Goal: Task Accomplishment & Management: Use online tool/utility

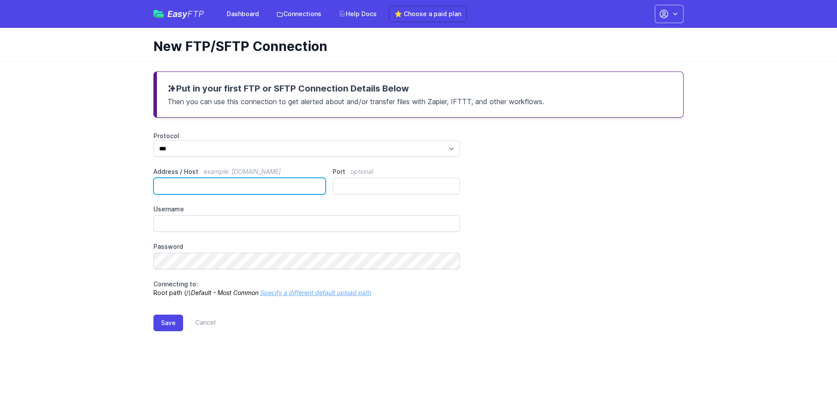
click at [224, 188] on input "Address / Host example: ftp.mydomain.com" at bounding box center [240, 186] width 172 height 17
click at [137, 134] on main "Put in your first FTP or SFTP Connection Details Below Then you can use this co…" at bounding box center [418, 208] width 837 height 295
click at [241, 180] on input "Address / Host example: ftp.mydomain.com" at bounding box center [240, 186] width 172 height 17
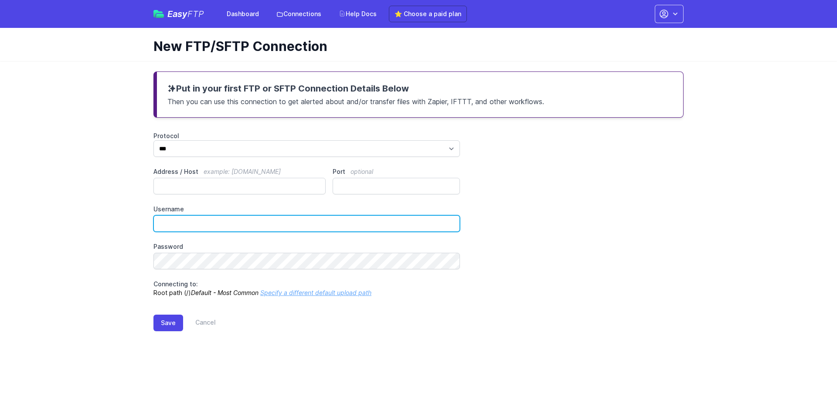
click at [265, 222] on input "Username" at bounding box center [307, 223] width 307 height 17
paste input "**********"
type input "**********"
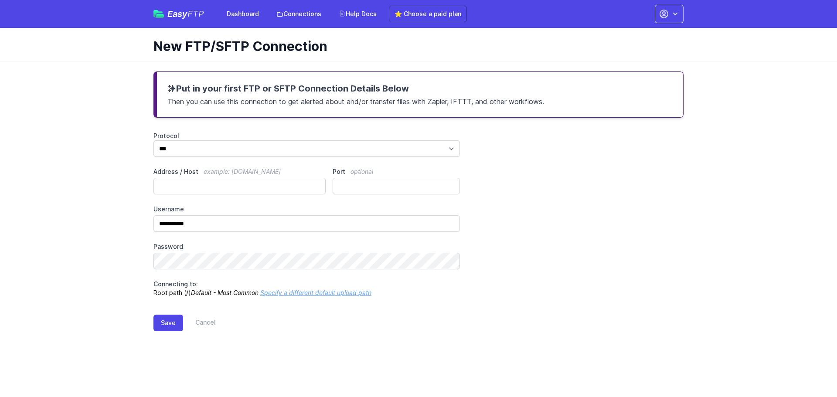
click at [99, 214] on main "**********" at bounding box center [418, 208] width 837 height 295
click at [276, 184] on input "Address / Host example: ftp.mydomain.com" at bounding box center [240, 186] width 172 height 17
click at [583, 193] on div "**********" at bounding box center [419, 215] width 530 height 166
click at [296, 171] on label "Address / Host example: ftp.mydomain.com" at bounding box center [240, 171] width 172 height 9
click at [296, 178] on input "Address / Host example: ftp.mydomain.com" at bounding box center [240, 186] width 172 height 17
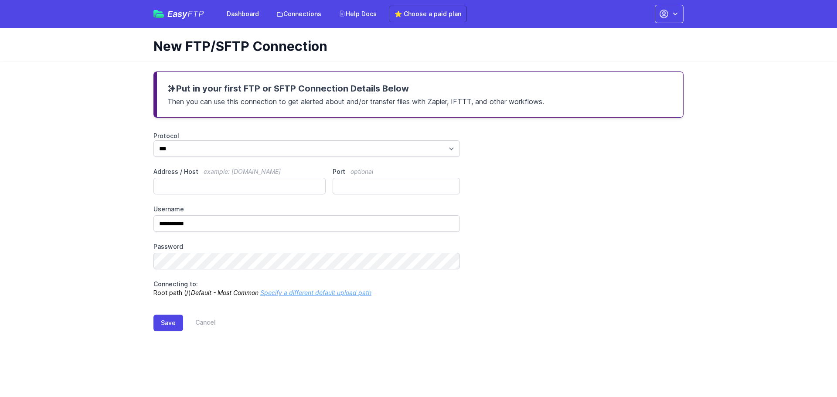
click at [123, 176] on main "**********" at bounding box center [418, 208] width 837 height 295
click at [316, 184] on keeper-lock "Open Keeper Popup" at bounding box center [315, 186] width 10 height 10
click at [242, 187] on input "Address / Host example: ftp.mydomain.com" at bounding box center [240, 186] width 172 height 17
paste input "**********"
type input "**********"
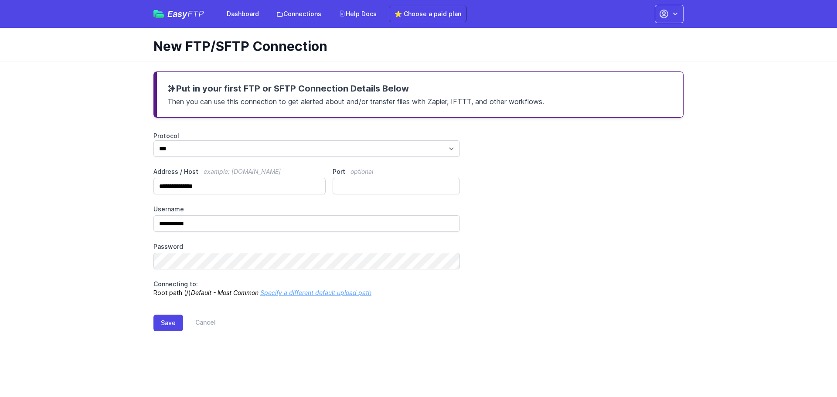
click at [115, 162] on main "**********" at bounding box center [418, 208] width 837 height 295
click at [101, 156] on main "**********" at bounding box center [418, 208] width 837 height 295
click at [384, 181] on input "Port optional" at bounding box center [396, 186] width 127 height 17
type input "**"
click at [566, 217] on div "**********" at bounding box center [419, 215] width 530 height 166
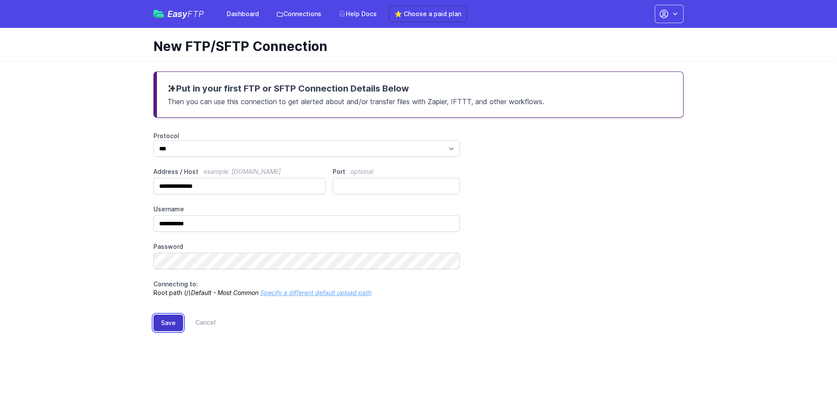
click at [168, 323] on button "Save" at bounding box center [169, 323] width 30 height 17
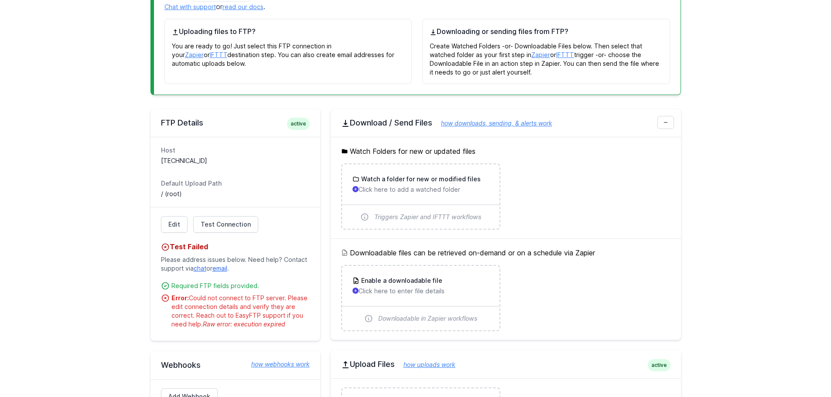
scroll to position [131, 0]
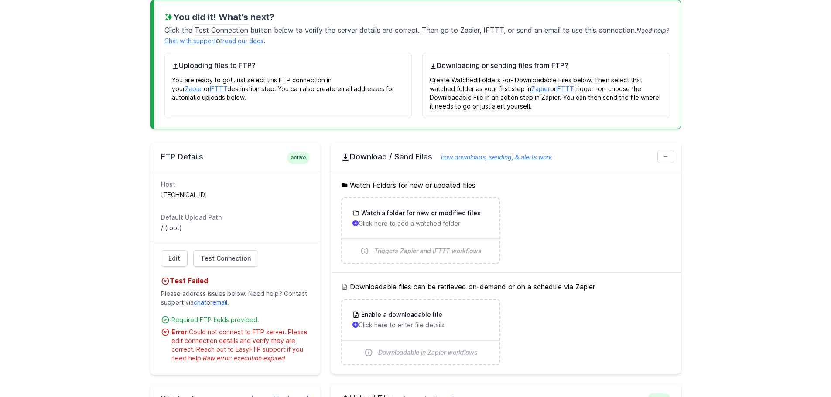
drag, startPoint x: 188, startPoint y: 234, endPoint x: 173, endPoint y: 267, distance: 36.9
click at [170, 233] on div "Host 185.179.112.206:21 Default Upload Path / (root)" at bounding box center [235, 206] width 170 height 70
click at [174, 197] on dd "185.179.112.206:21" at bounding box center [235, 195] width 149 height 9
click at [168, 258] on link "Edit" at bounding box center [174, 258] width 27 height 17
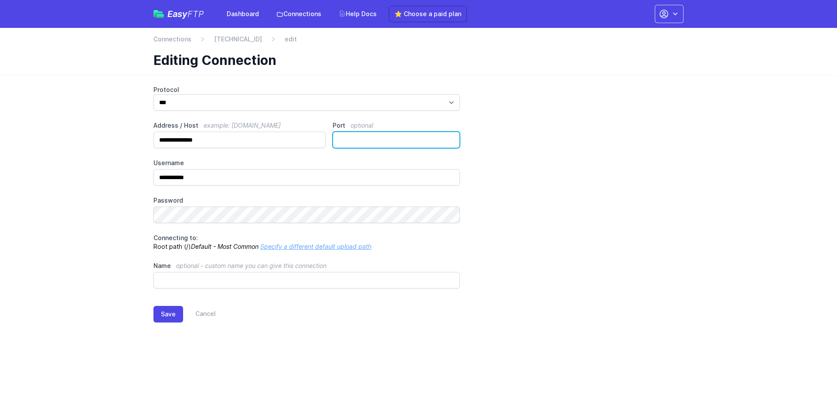
click at [371, 133] on input "**" at bounding box center [396, 140] width 127 height 17
type input "**"
click at [92, 304] on main "**********" at bounding box center [418, 211] width 837 height 272
click at [171, 308] on button "Save" at bounding box center [169, 314] width 30 height 17
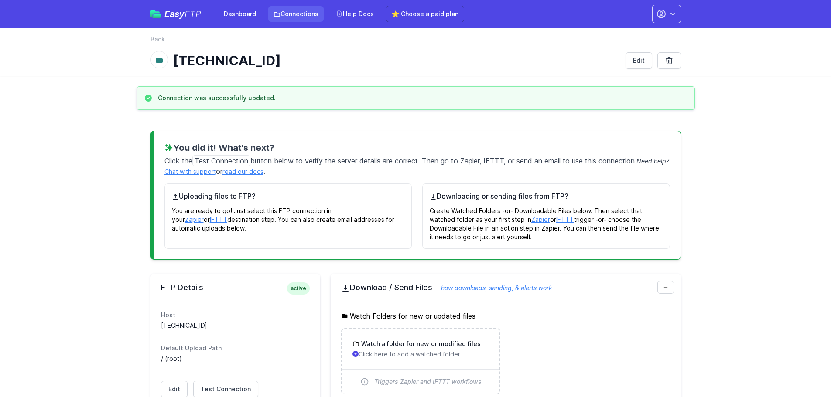
click at [276, 7] on link "Connections" at bounding box center [295, 14] width 55 height 16
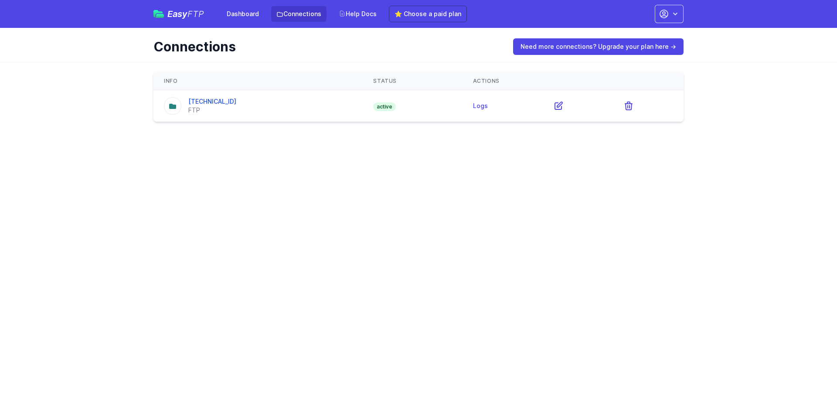
click at [666, 23] on div "Easy FTP Dashboard Connections Help Docs ⭐ Choose a paid plan Account Settings …" at bounding box center [419, 14] width 530 height 28
click at [686, 10] on div "Easy FTP Dashboard Connections Help Docs ⭐ Choose a paid plan Account Settings …" at bounding box center [419, 14] width 558 height 28
click at [680, 10] on button "button" at bounding box center [669, 14] width 29 height 18
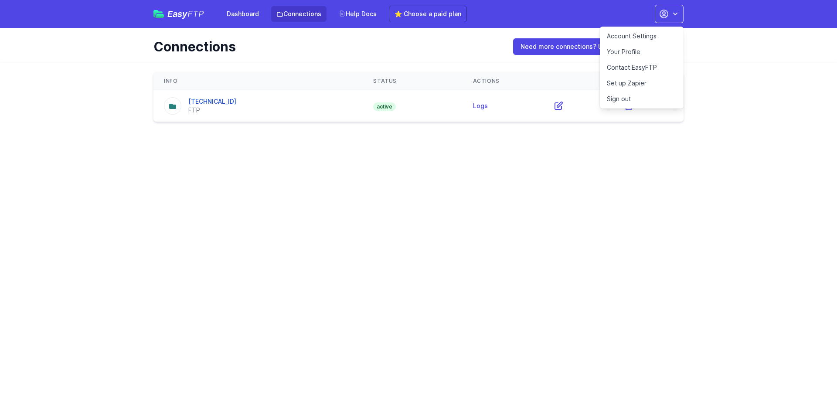
click at [648, 39] on link "Account Settings" at bounding box center [642, 36] width 84 height 16
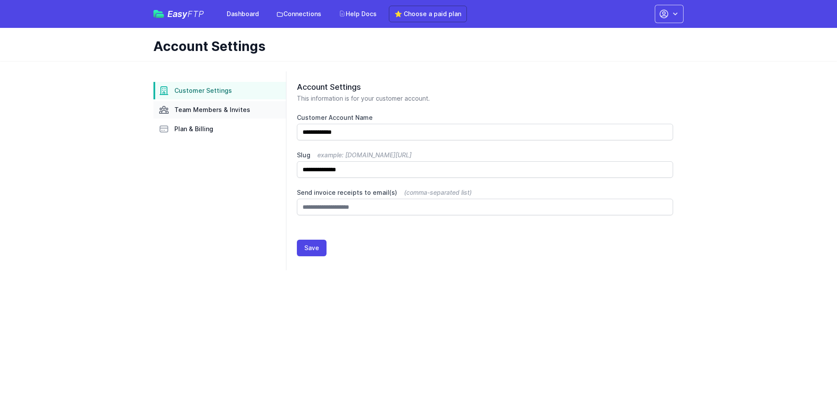
click at [233, 111] on span "Team Members & Invites" at bounding box center [212, 110] width 76 height 9
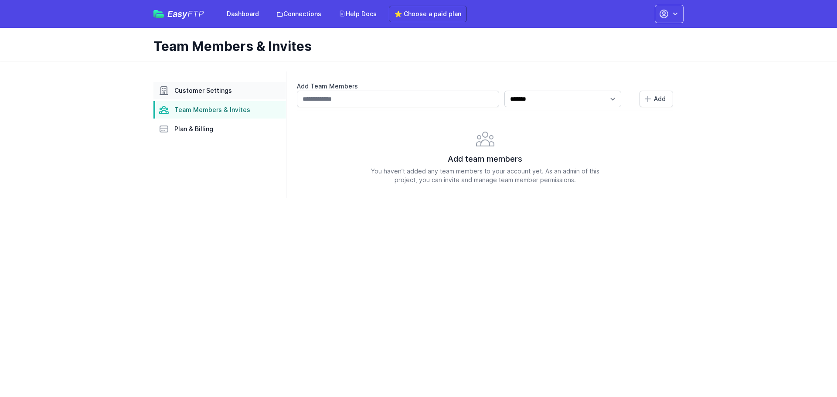
click at [232, 88] on link "Customer Settings" at bounding box center [220, 90] width 133 height 17
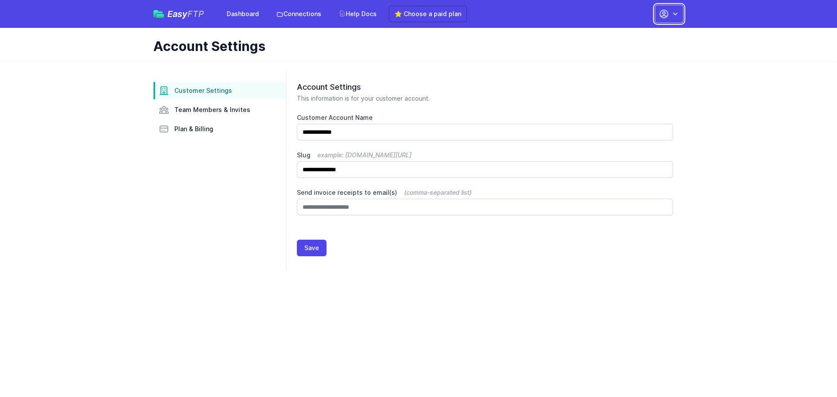
click at [672, 14] on icon "button" at bounding box center [675, 14] width 9 height 9
click at [643, 51] on link "Your Profile" at bounding box center [642, 52] width 84 height 16
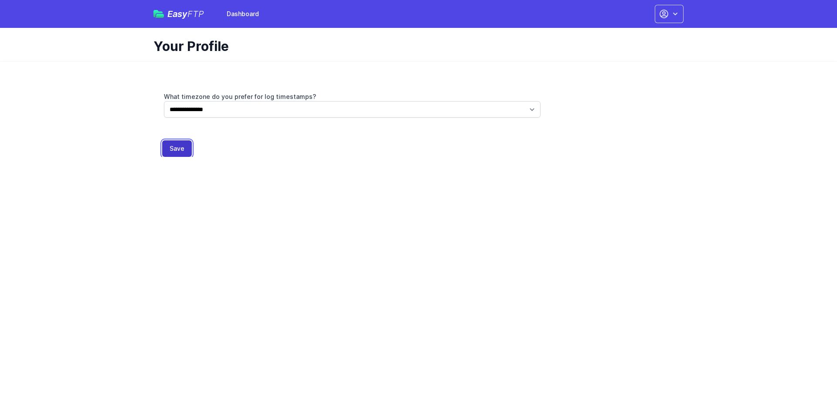
click at [179, 149] on button "Save" at bounding box center [177, 148] width 30 height 17
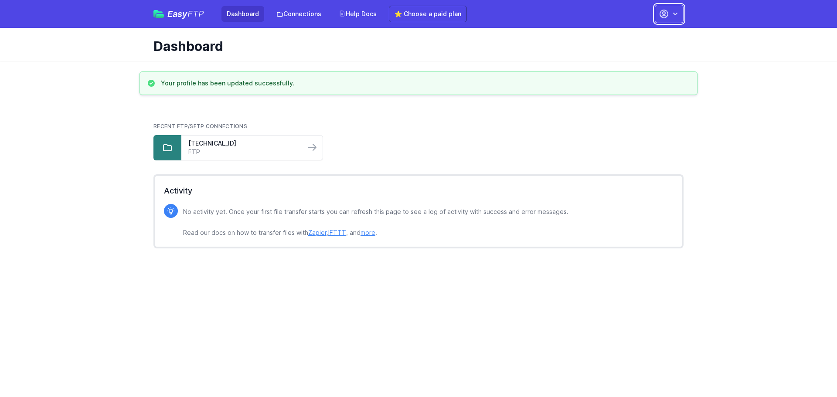
click at [668, 13] on icon "button" at bounding box center [664, 14] width 8 height 8
click at [628, 82] on link "Set up Zapier" at bounding box center [642, 83] width 84 height 16
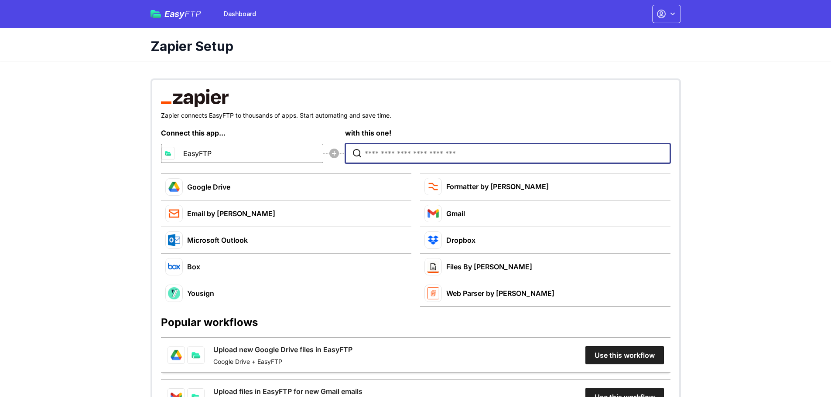
click at [394, 153] on input "Type to search for an app to connect" at bounding box center [510, 153] width 290 height 19
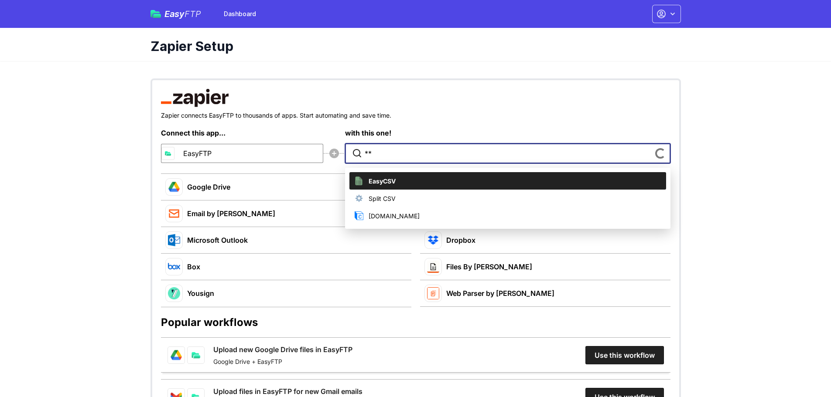
type input "*"
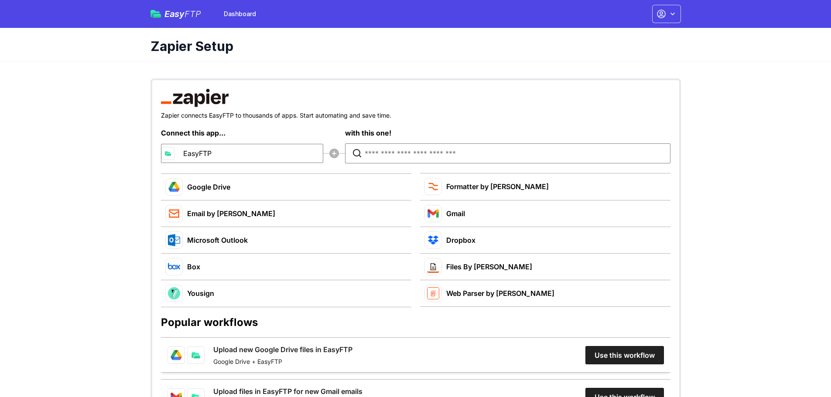
click at [174, 10] on span "Easy FTP" at bounding box center [182, 14] width 37 height 9
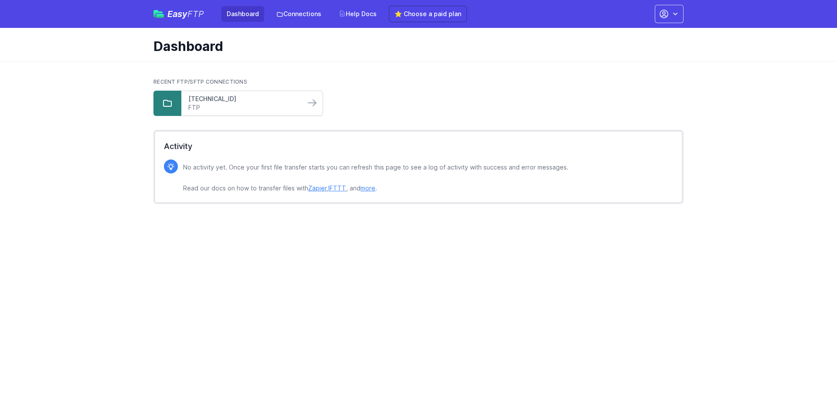
click at [239, 99] on link "[TECHNICAL_ID]" at bounding box center [243, 99] width 110 height 9
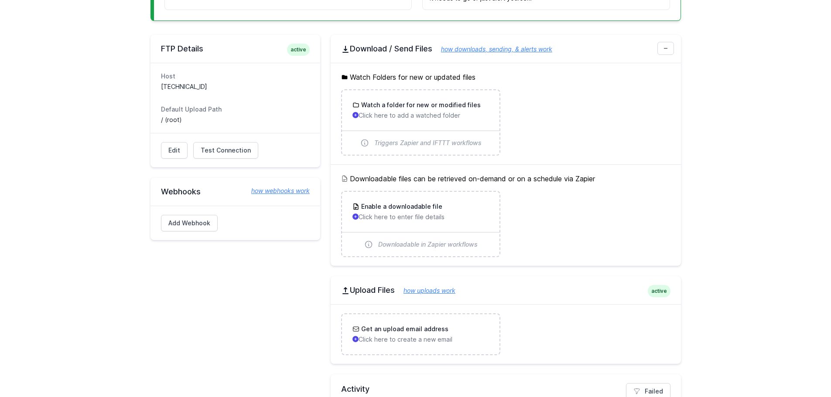
scroll to position [174, 0]
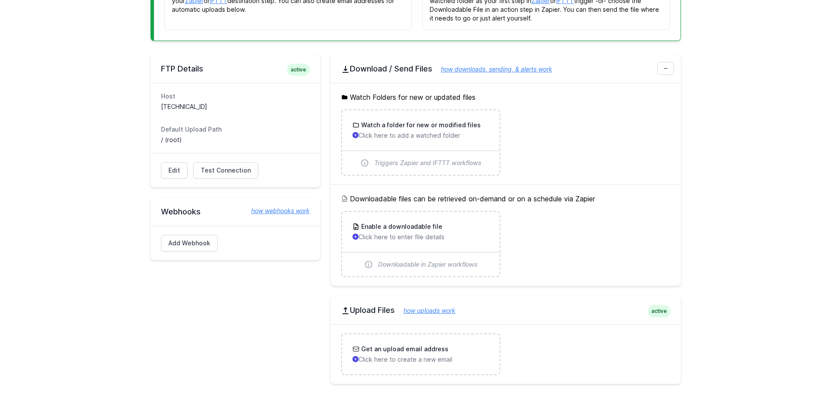
drag, startPoint x: 301, startPoint y: 66, endPoint x: 311, endPoint y: 67, distance: 9.2
click at [311, 67] on div "FTP Details active" at bounding box center [235, 69] width 170 height 28
drag, startPoint x: 306, startPoint y: 72, endPoint x: 279, endPoint y: 70, distance: 27.5
click at [279, 70] on h2 "FTP Details active" at bounding box center [235, 69] width 149 height 10
click at [107, 118] on main "You did it! What's next? Click the Test Connection button below to verify the s…" at bounding box center [415, 193] width 831 height 585
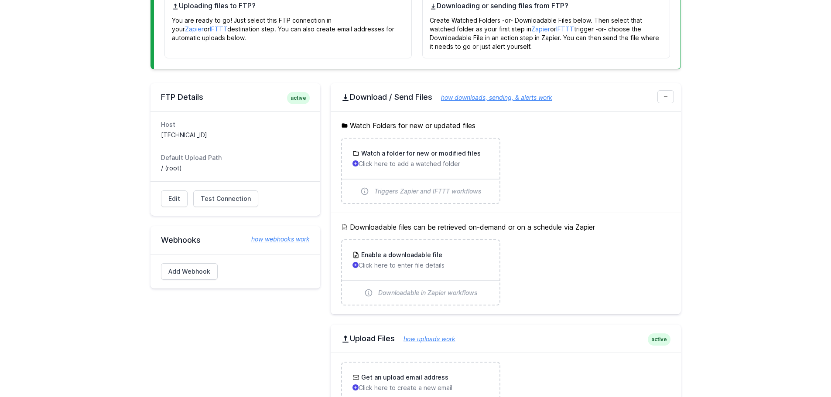
scroll to position [131, 0]
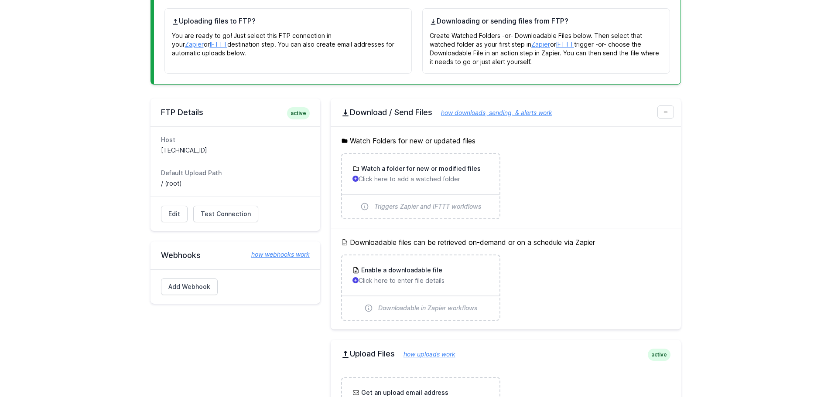
click at [116, 130] on main "You did it! What's next? Click the Test Connection button below to verify the s…" at bounding box center [415, 237] width 831 height 585
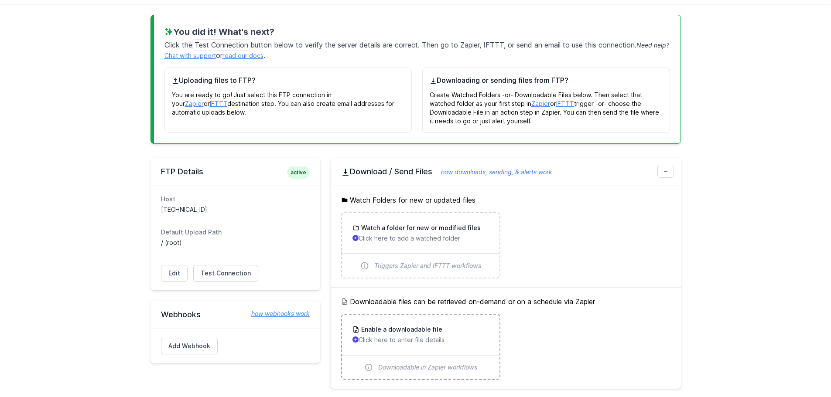
scroll to position [174, 0]
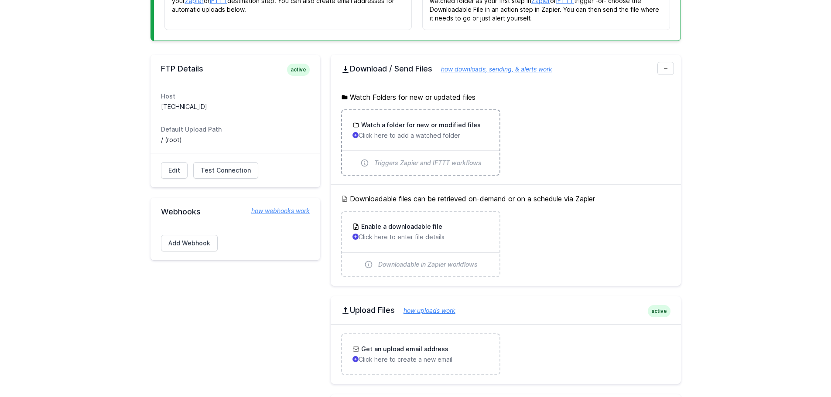
click at [424, 141] on div "Watch a folder for new or modified files Click here to add a watched folder" at bounding box center [420, 130] width 157 height 40
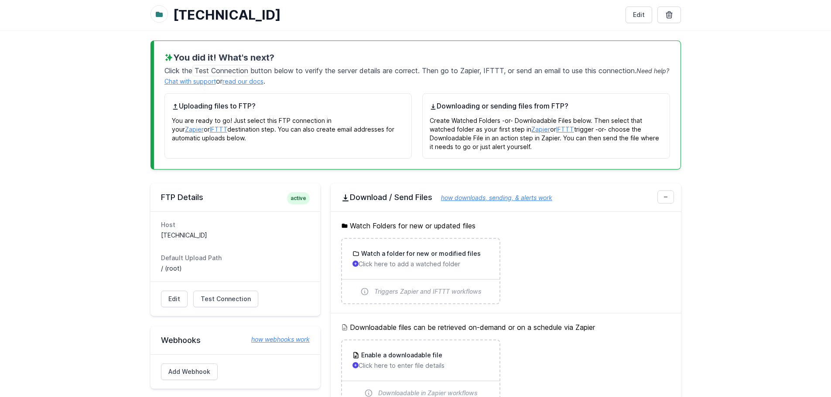
scroll to position [0, 0]
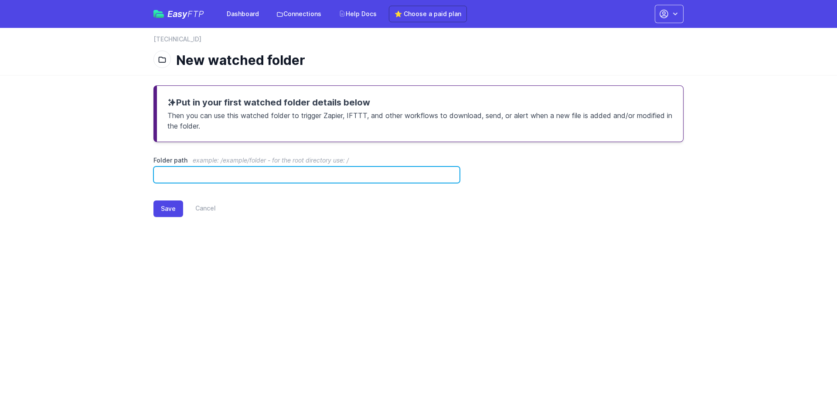
click at [206, 173] on input "Folder path example: /example/folder - for the root directory use: /" at bounding box center [307, 175] width 307 height 17
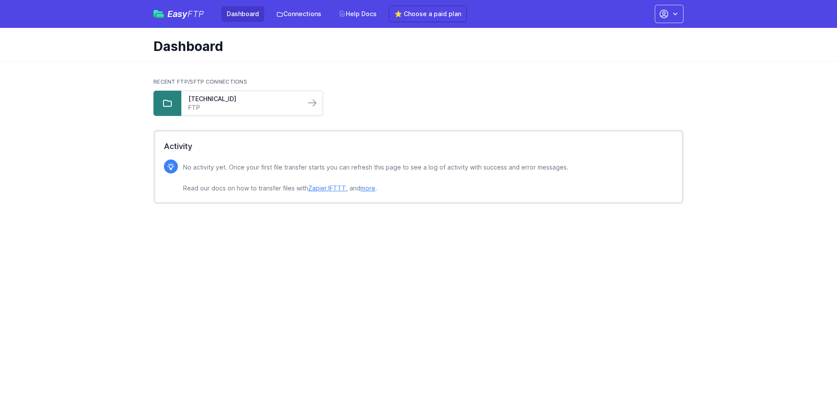
click at [290, 106] on link "FTP" at bounding box center [243, 107] width 110 height 9
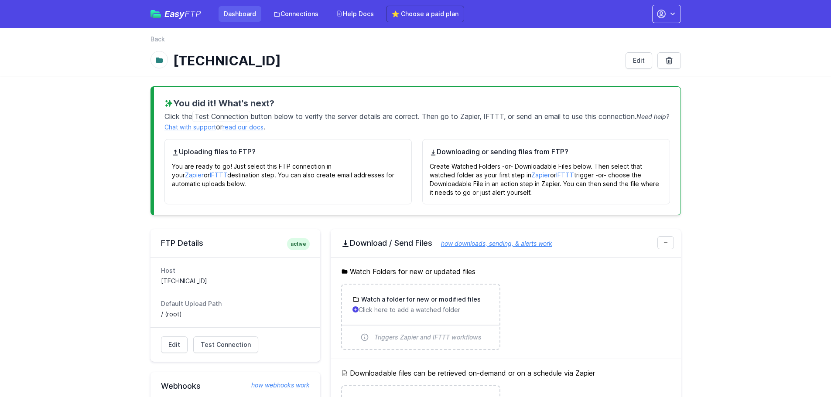
click at [238, 10] on link "Dashboard" at bounding box center [239, 14] width 43 height 16
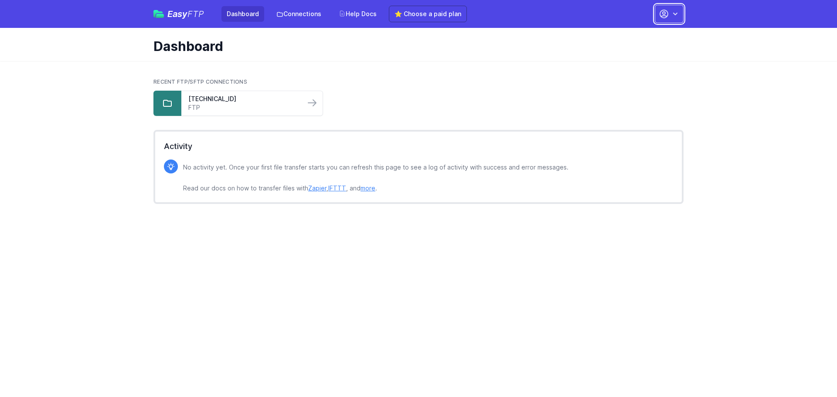
click at [672, 13] on icon "button" at bounding box center [675, 14] width 9 height 9
drag, startPoint x: 469, startPoint y: 85, endPoint x: 439, endPoint y: 67, distance: 35.8
click at [466, 86] on div "Recent FTP/SFTP Connections 185.179.112.206 FTP" at bounding box center [419, 98] width 530 height 38
click at [359, 91] on ul "185.179.112.206 FTP" at bounding box center [419, 103] width 530 height 25
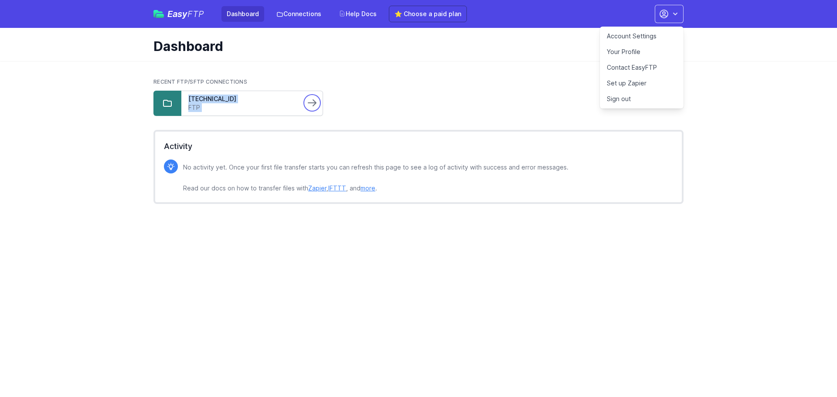
click at [315, 106] on icon at bounding box center [312, 103] width 10 height 10
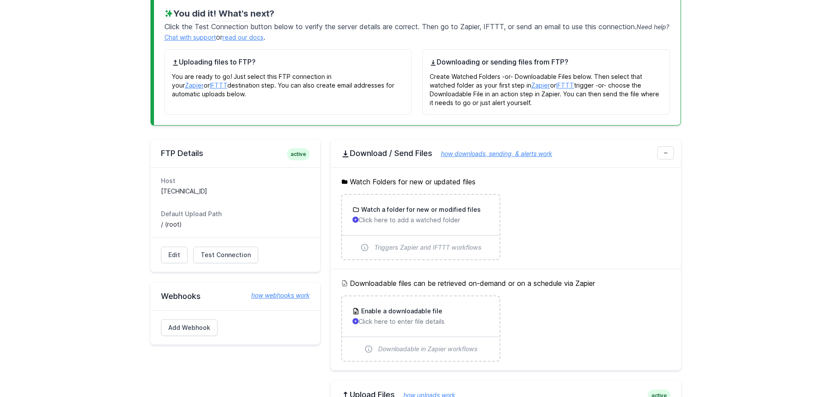
scroll to position [89, 0]
click at [411, 211] on h3 "Watch a folder for new or modified files" at bounding box center [419, 210] width 121 height 9
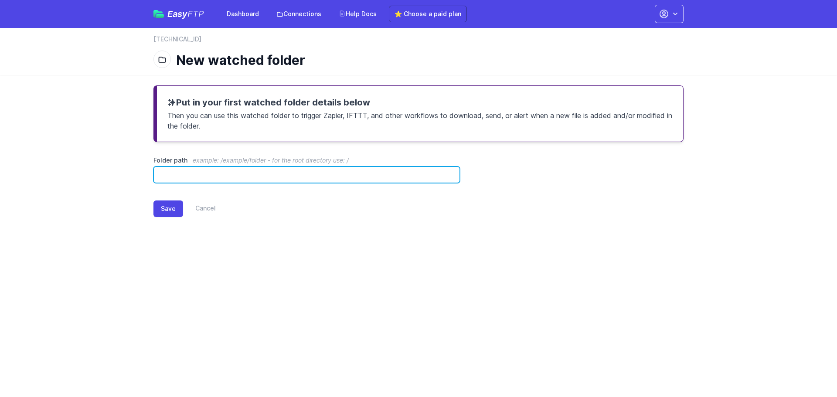
click at [243, 174] on input "Folder path example: /example/folder - for the root directory use: /" at bounding box center [307, 175] width 307 height 17
paste input "**********"
type input "**********"
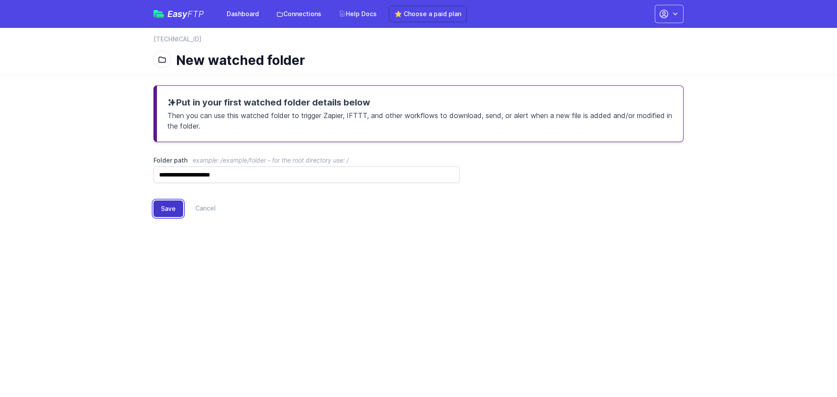
click at [178, 209] on button "Save" at bounding box center [169, 209] width 30 height 17
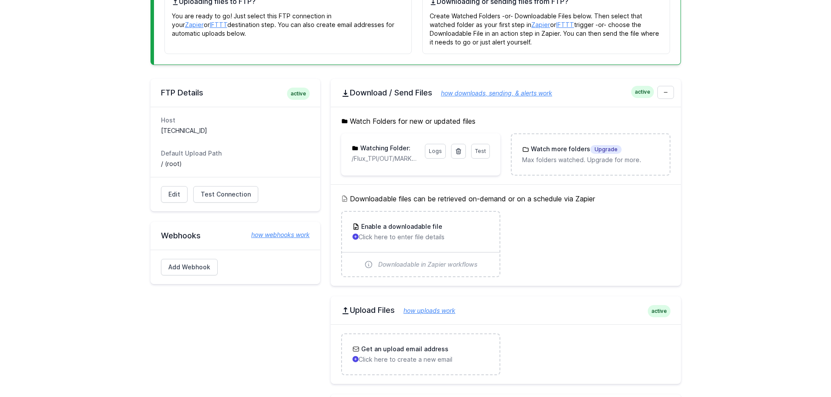
scroll to position [218, 0]
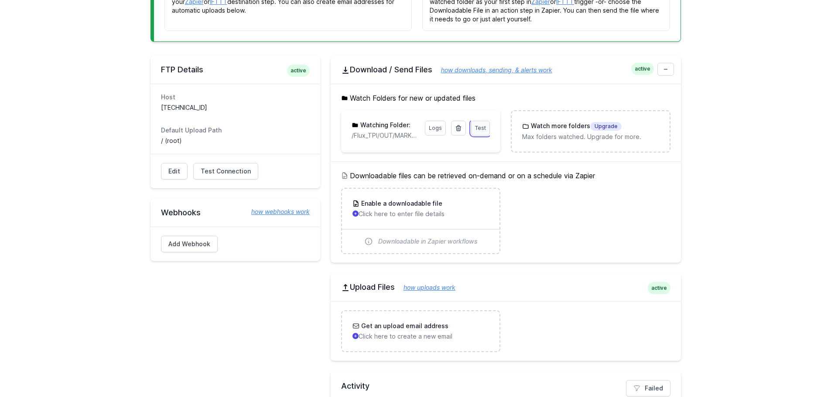
click at [478, 131] on span "Test" at bounding box center [480, 128] width 11 height 7
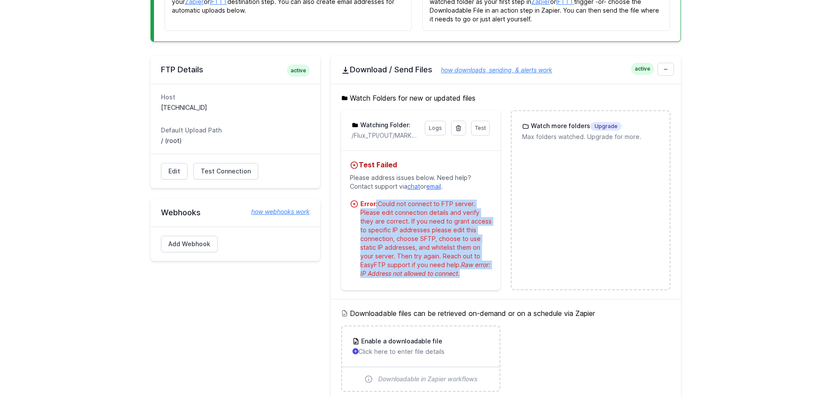
drag, startPoint x: 374, startPoint y: 204, endPoint x: 458, endPoint y: 269, distance: 106.3
click at [458, 269] on div "Error: Could not connect to FTP server. Please edit connection details and veri…" at bounding box center [425, 239] width 131 height 79
click at [412, 214] on div "Error: Could not connect to FTP server. Please edit connection details and veri…" at bounding box center [425, 239] width 131 height 79
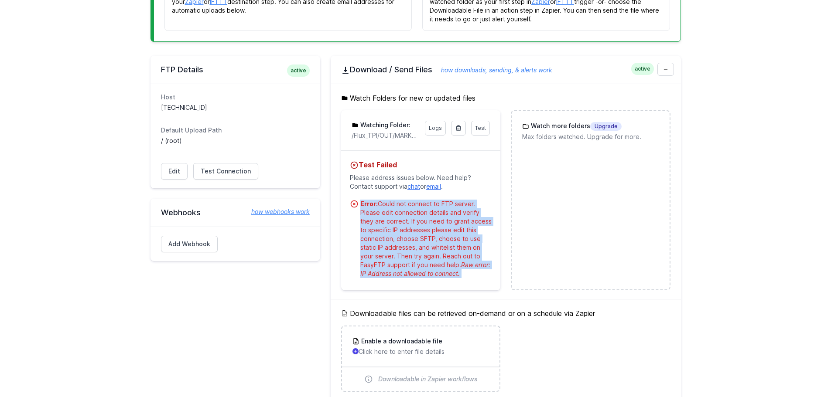
click at [421, 232] on div "Error: Could not connect to FTP server. Please edit connection details and veri…" at bounding box center [425, 239] width 131 height 79
click at [453, 245] on div "Error: Could not connect to FTP server. Please edit connection details and veri…" at bounding box center [425, 239] width 131 height 79
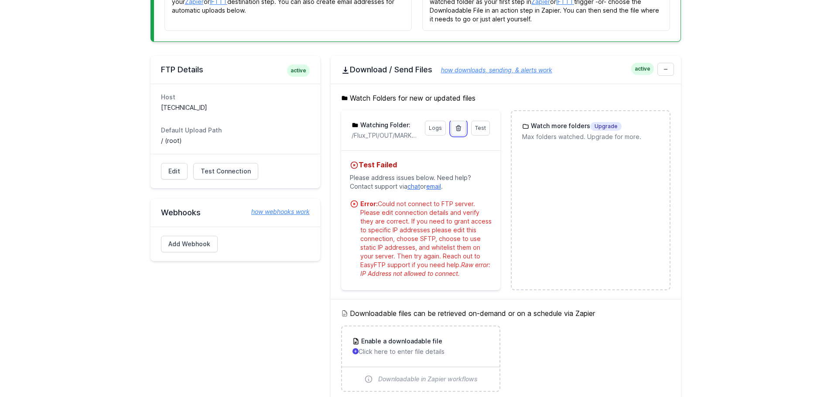
click at [459, 133] on link at bounding box center [458, 128] width 15 height 15
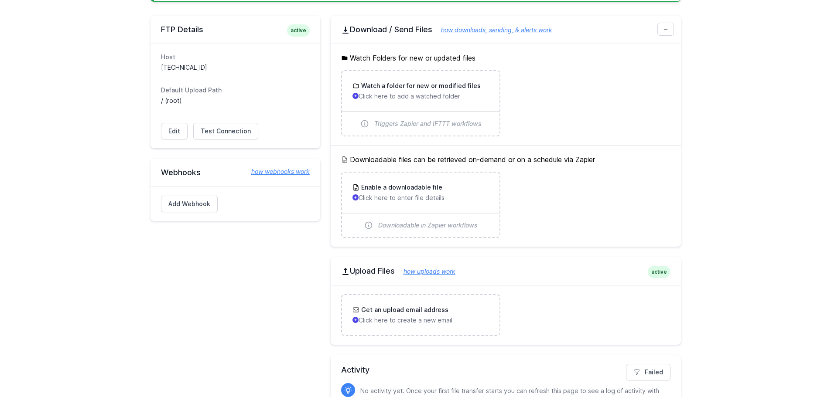
scroll to position [262, 0]
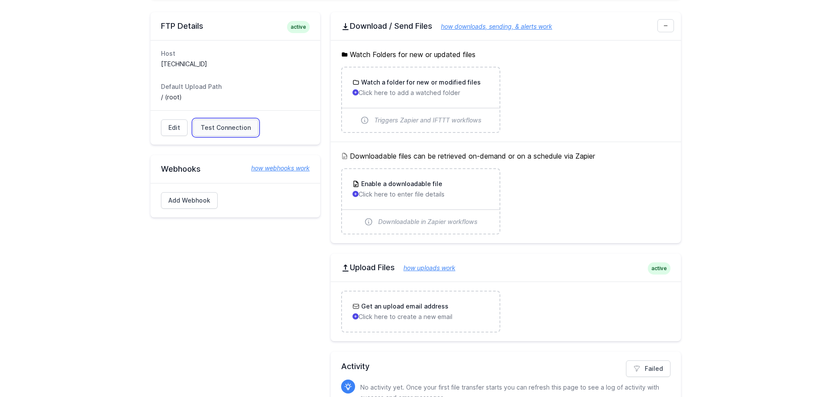
click at [234, 125] on span "Test Connection" at bounding box center [226, 127] width 50 height 9
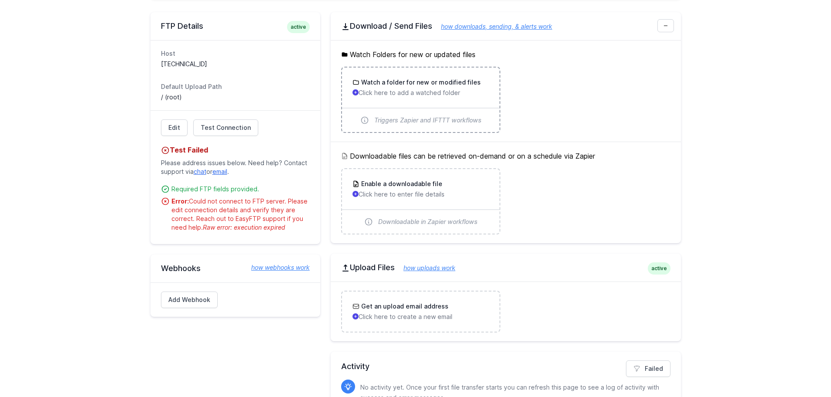
click at [454, 95] on p "Click here to add a watched folder" at bounding box center [420, 93] width 137 height 9
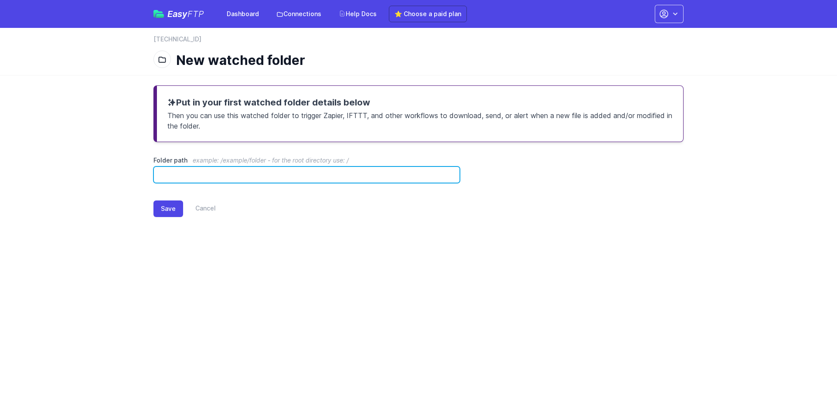
click at [279, 175] on input "Folder path example: /example/folder - for the root directory use: /" at bounding box center [307, 175] width 307 height 17
type input "*"
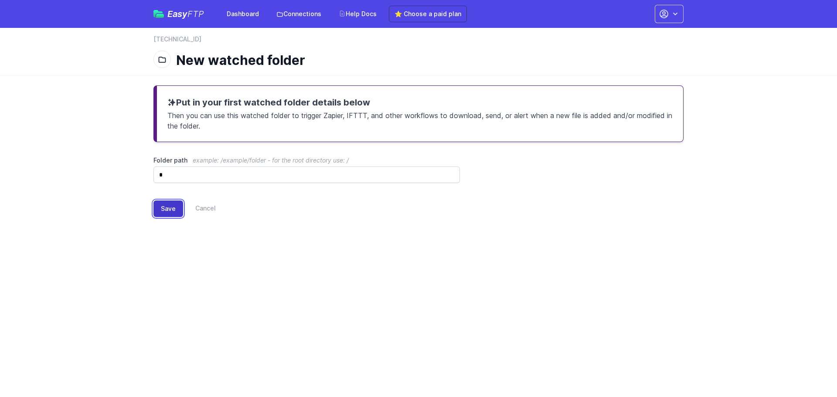
click at [160, 208] on button "Save" at bounding box center [169, 209] width 30 height 17
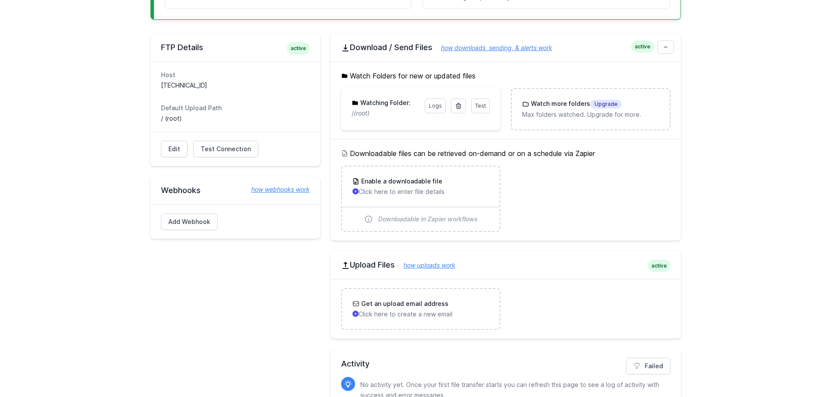
scroll to position [262, 0]
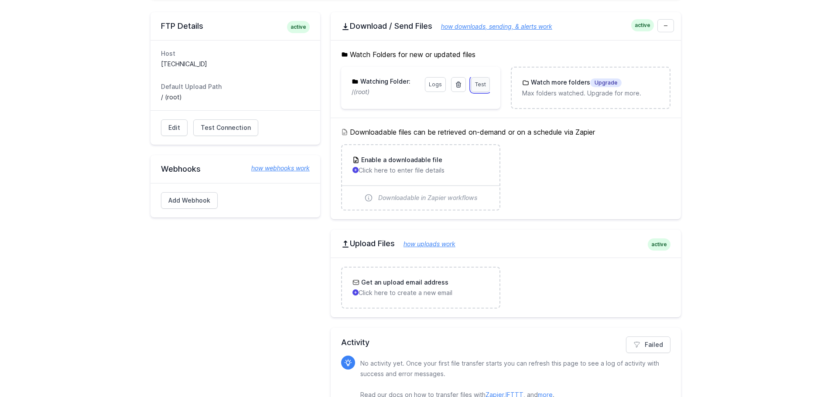
click at [489, 85] on link "Test" at bounding box center [480, 84] width 19 height 15
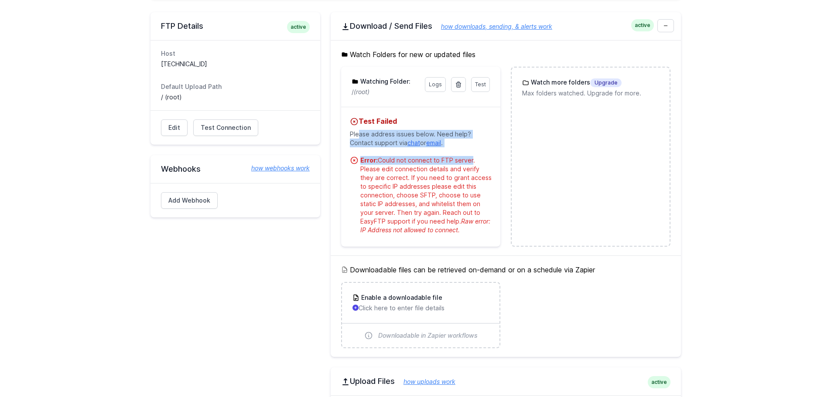
drag, startPoint x: 357, startPoint y: 135, endPoint x: 470, endPoint y: 157, distance: 115.0
click at [470, 157] on div "Test Failed Please address issues below. Need help? Contact support via chat or…" at bounding box center [420, 177] width 159 height 140
click at [465, 165] on div "Error: Could not connect to FTP server. Please edit connection details and veri…" at bounding box center [425, 195] width 131 height 79
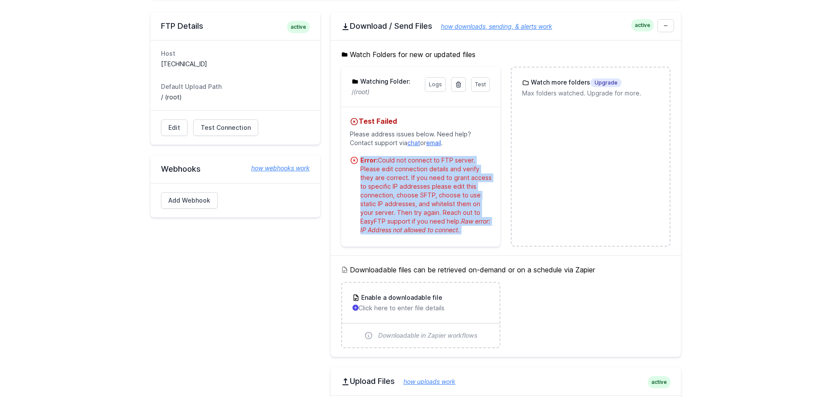
click at [465, 165] on div "Error: Could not connect to FTP server. Please edit connection details and veri…" at bounding box center [425, 195] width 131 height 79
click at [454, 208] on div "Error: Could not connect to FTP server. Please edit connection details and veri…" at bounding box center [425, 195] width 131 height 79
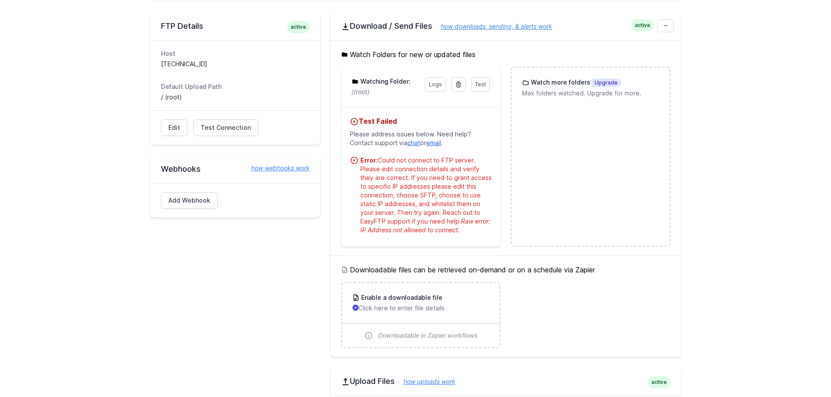
click at [441, 223] on div "Error: Could not connect to FTP server. Please edit connection details and veri…" at bounding box center [425, 195] width 131 height 79
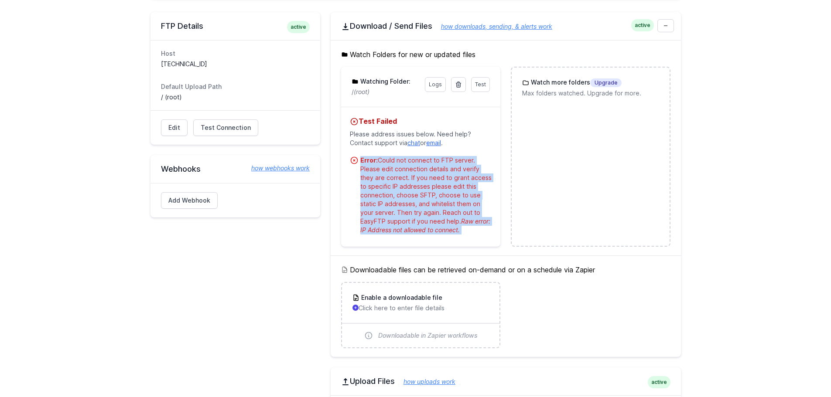
click at [440, 223] on div "Error: Could not connect to FTP server. Please edit connection details and veri…" at bounding box center [425, 195] width 131 height 79
click at [443, 232] on span "Raw error: IP Address not allowed to connect." at bounding box center [425, 226] width 130 height 16
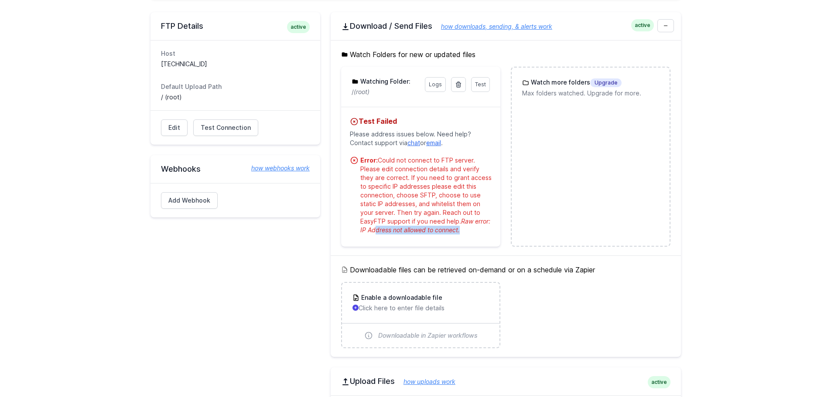
drag, startPoint x: 458, startPoint y: 232, endPoint x: 372, endPoint y: 229, distance: 86.0
click at [372, 229] on span "Raw error: IP Address not allowed to connect." at bounding box center [425, 226] width 130 height 16
click at [390, 232] on span "Raw error: IP Address not allowed to connect." at bounding box center [425, 226] width 130 height 16
click at [370, 231] on span "Raw error: IP Address not allowed to connect." at bounding box center [425, 226] width 130 height 16
drag, startPoint x: 357, startPoint y: 231, endPoint x: 461, endPoint y: 231, distance: 104.2
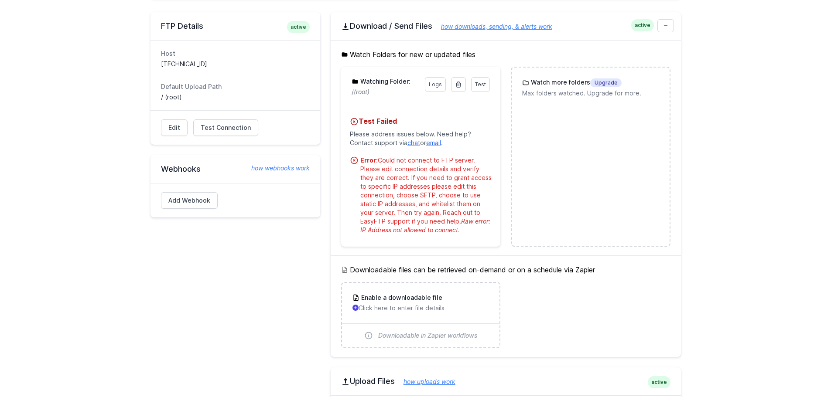
click at [461, 231] on li "Error: Could not connect to FTP server. Please edit connection details and veri…" at bounding box center [421, 195] width 142 height 79
click at [461, 231] on div "Error: Could not connect to FTP server. Please edit connection details and veri…" at bounding box center [425, 195] width 131 height 79
drag, startPoint x: 468, startPoint y: 232, endPoint x: 397, endPoint y: 234, distance: 70.7
click at [339, 233] on div "Watch Folders for new or updated files Test Logs Watching Folder: / (root) Test…" at bounding box center [506, 147] width 350 height 215
click at [400, 236] on div "Test Failed Please address issues below. Need help? Contact support via chat or…" at bounding box center [420, 177] width 159 height 140
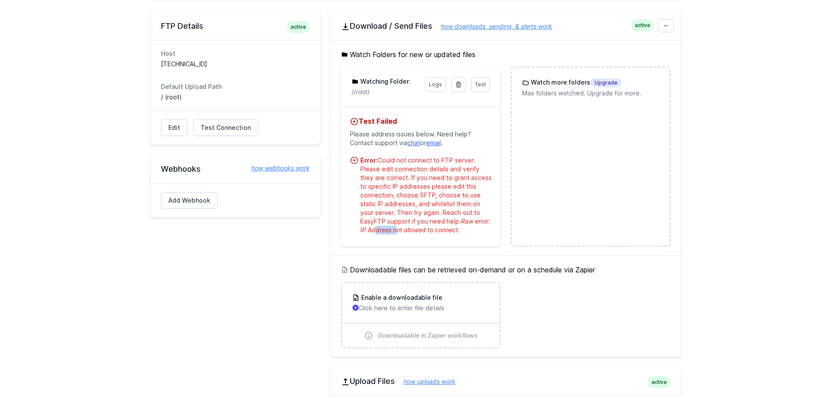
drag, startPoint x: 393, startPoint y: 231, endPoint x: 370, endPoint y: 232, distance: 22.3
click at [370, 232] on span "Raw error: IP Address not allowed to connect." at bounding box center [425, 226] width 130 height 16
click at [368, 232] on span "Raw error: IP Address not allowed to connect." at bounding box center [425, 226] width 130 height 16
drag, startPoint x: 362, startPoint y: 232, endPoint x: 388, endPoint y: 231, distance: 26.6
click at [387, 232] on span "Raw error: IP Address not allowed to connect." at bounding box center [425, 226] width 130 height 16
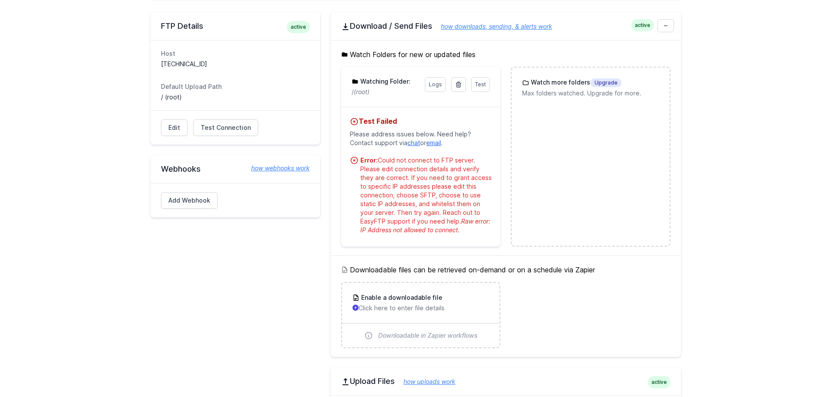
click at [394, 230] on span "Raw error: IP Address not allowed to connect." at bounding box center [425, 226] width 130 height 16
drag, startPoint x: 389, startPoint y: 230, endPoint x: 371, endPoint y: 229, distance: 17.9
click at [371, 229] on span "Raw error: IP Address not allowed to connect." at bounding box center [425, 226] width 130 height 16
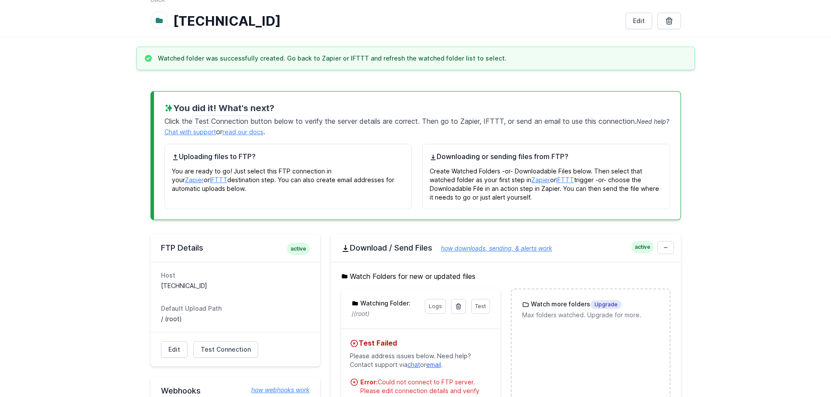
scroll to position [0, 0]
